Goal: Check status: Check status

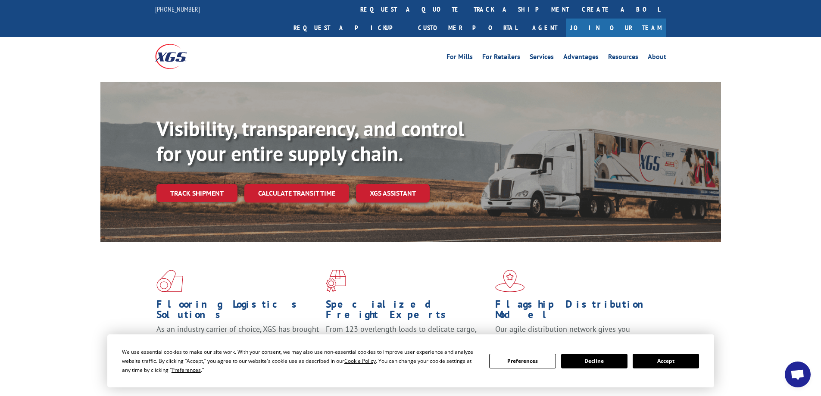
click at [669, 361] on button "Accept" at bounding box center [666, 361] width 66 height 15
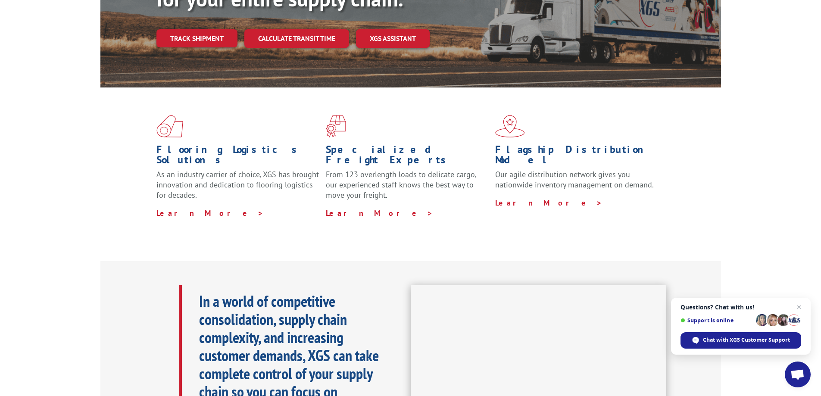
scroll to position [86, 0]
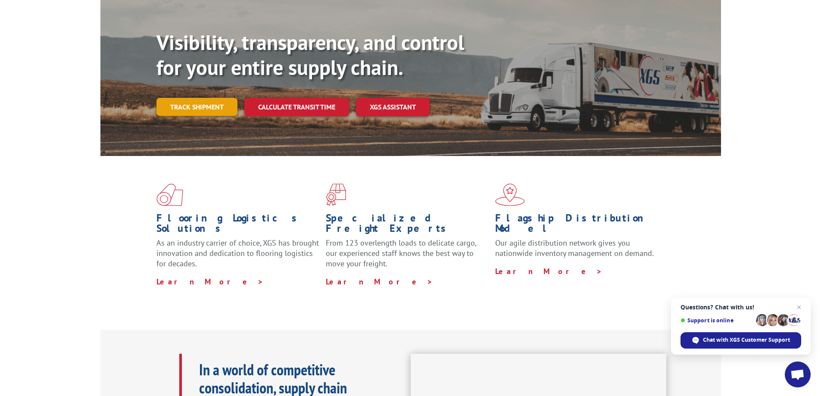
click at [203, 98] on link "Track shipment" at bounding box center [197, 107] width 81 height 18
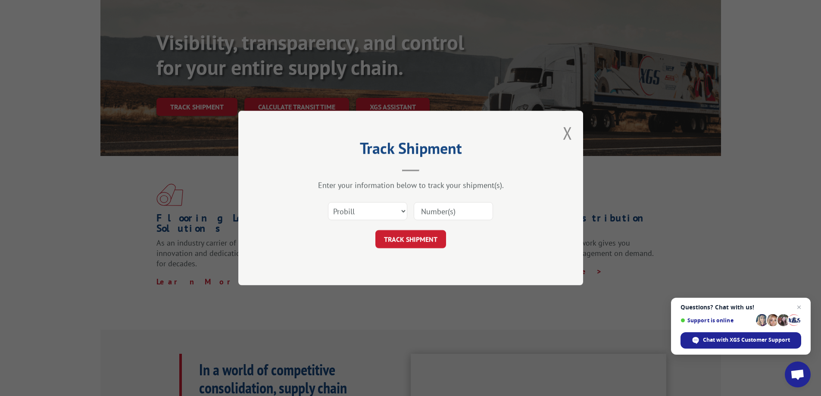
click at [435, 212] on input at bounding box center [453, 211] width 79 height 18
type input "16945093"
click at [407, 237] on button "TRACK SHIPMENT" at bounding box center [411, 239] width 71 height 18
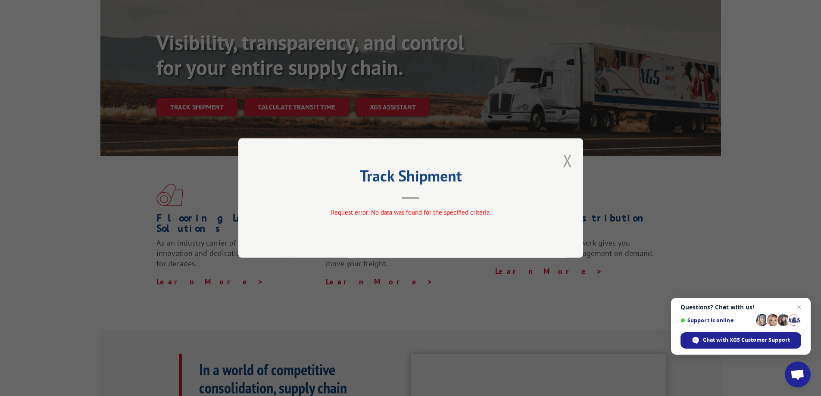
click at [566, 164] on button "Close modal" at bounding box center [567, 160] width 9 height 23
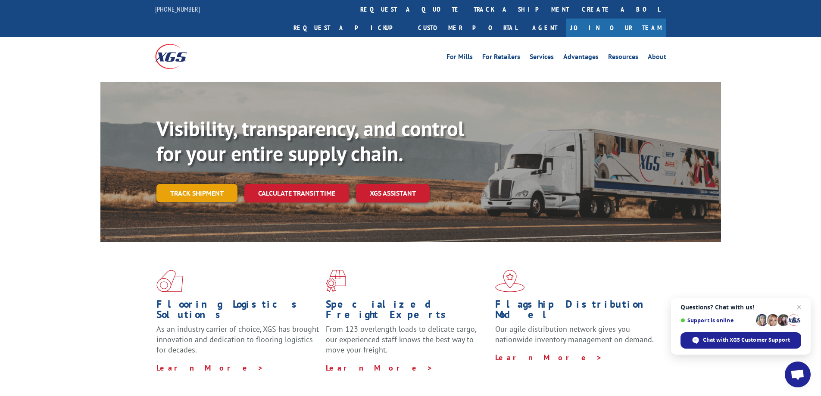
click at [206, 184] on link "Track shipment" at bounding box center [197, 193] width 81 height 18
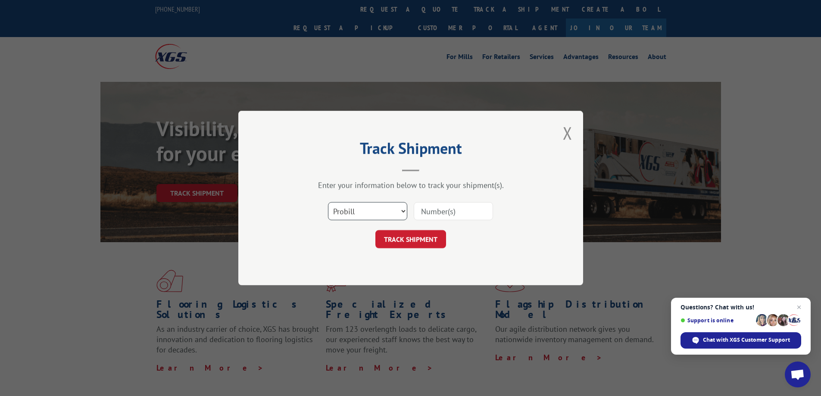
click at [400, 207] on select "Select category... Probill BOL PO" at bounding box center [367, 211] width 79 height 18
select select "bol"
click at [328, 202] on select "Select category... Probill BOL PO" at bounding box center [367, 211] width 79 height 18
click at [432, 212] on input at bounding box center [453, 211] width 79 height 18
paste input "16945093"
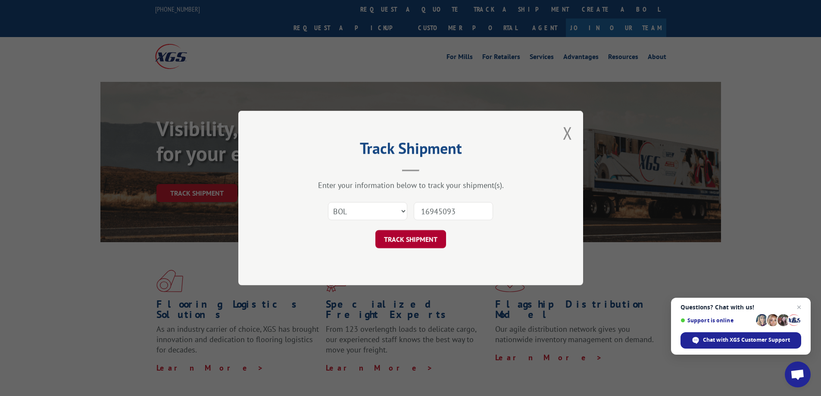
type input "16945093"
click at [415, 241] on button "TRACK SHIPMENT" at bounding box center [411, 239] width 71 height 18
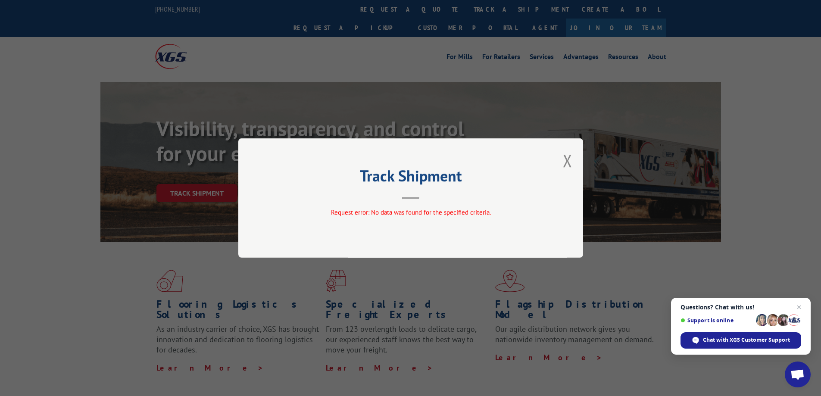
click at [563, 160] on div "Track Shipment Request error: No data was found for the specified criteria." at bounding box center [410, 197] width 345 height 119
